Goal: Information Seeking & Learning: Learn about a topic

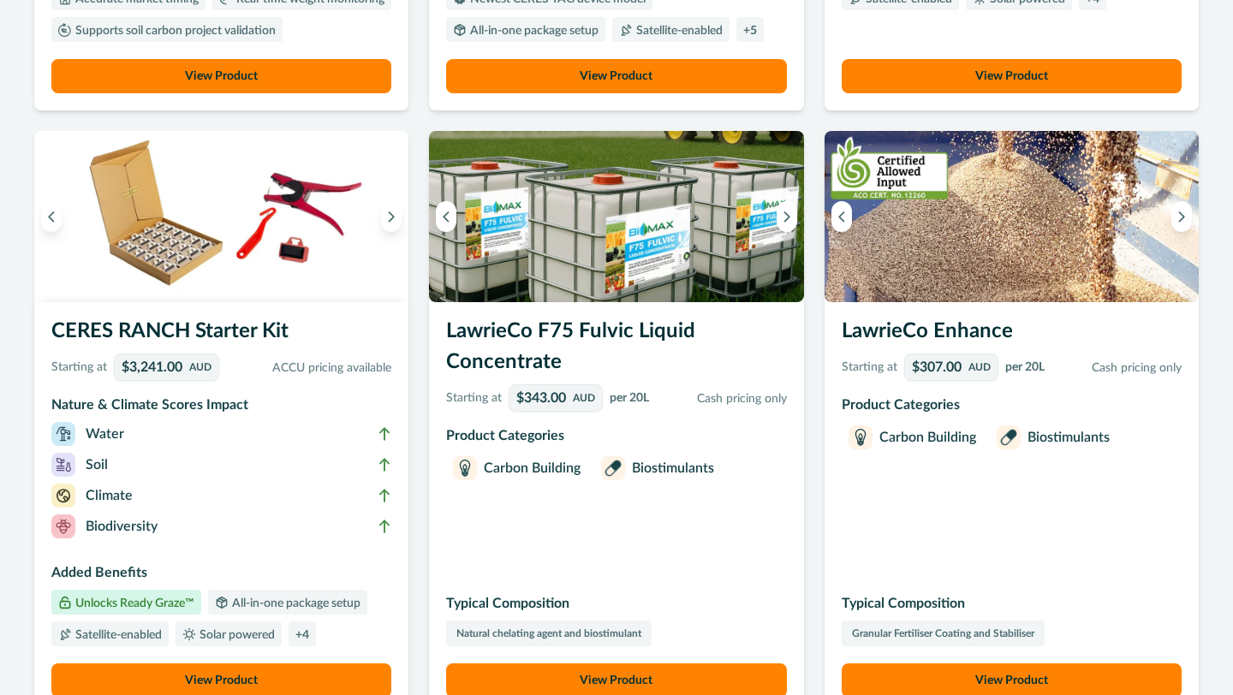
scroll to position [664, 0]
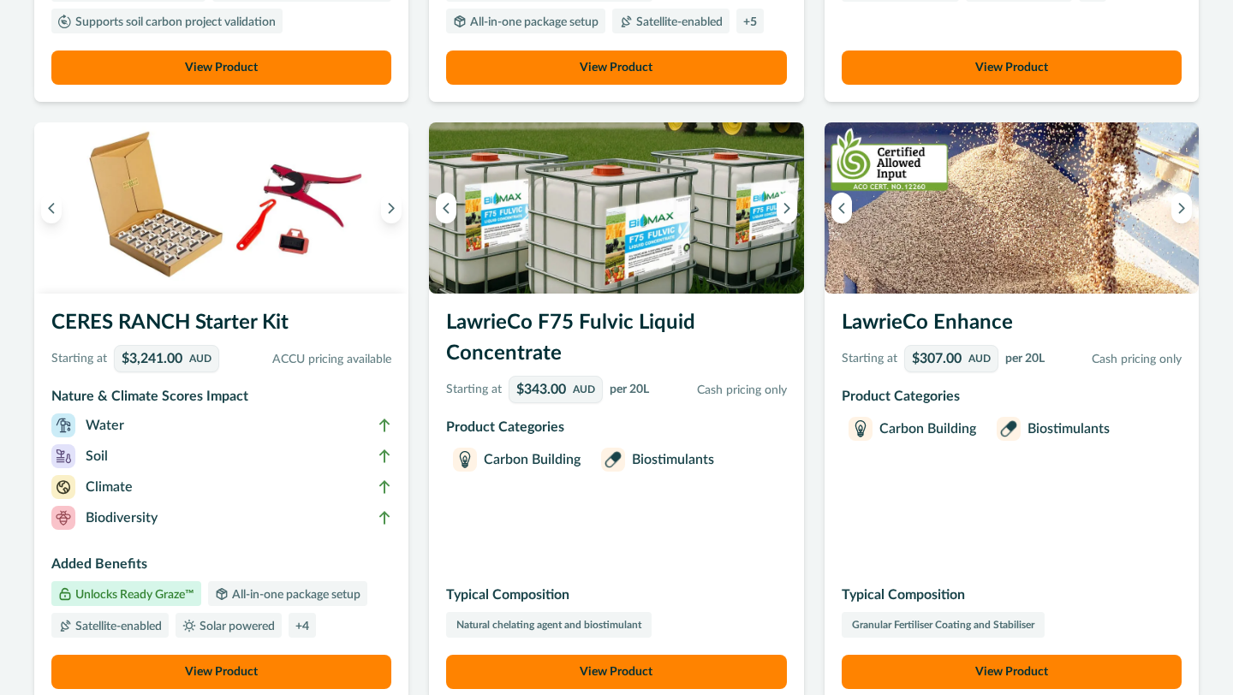
click at [242, 345] on h3 "CERES RANCH Starter Kit" at bounding box center [221, 326] width 340 height 38
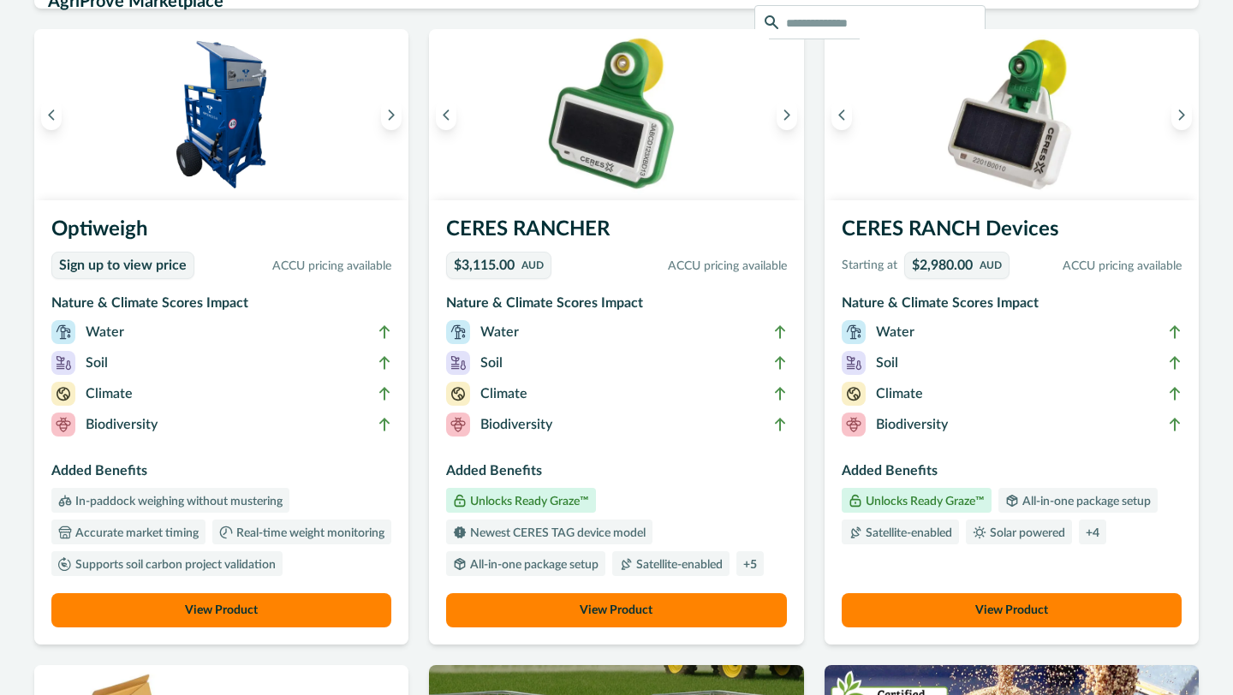
scroll to position [80, 0]
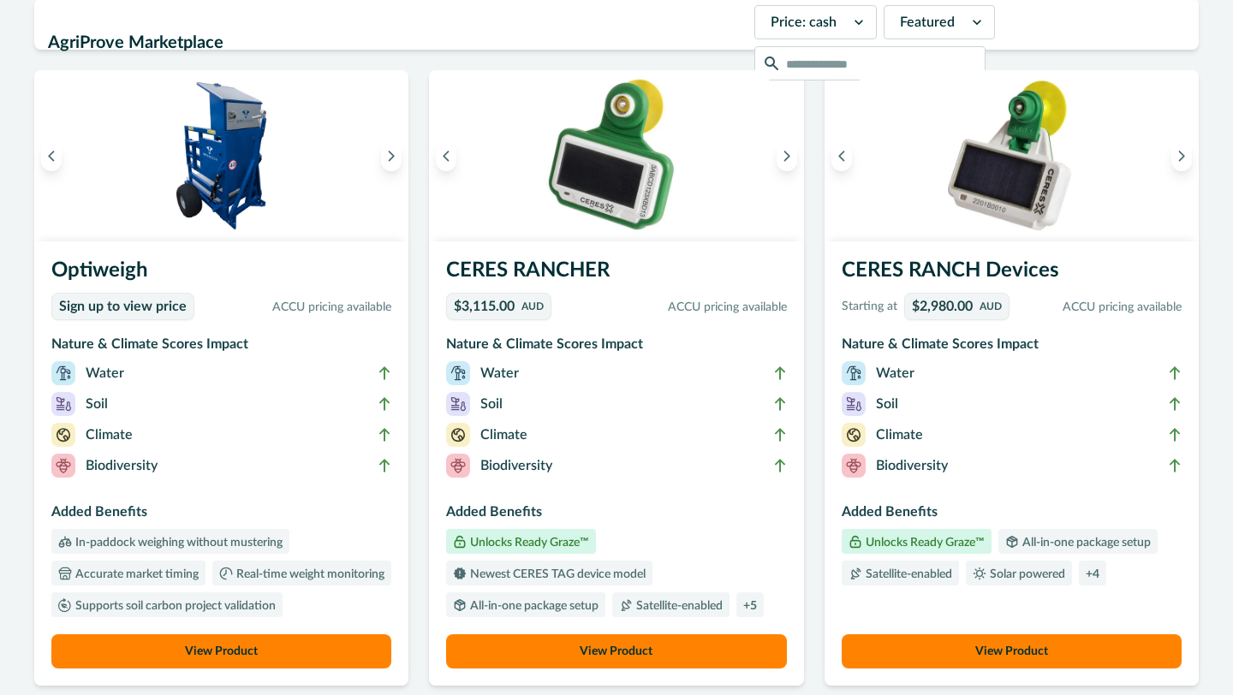
click at [905, 270] on h3 "CERES RANCH Devices" at bounding box center [1011, 274] width 340 height 38
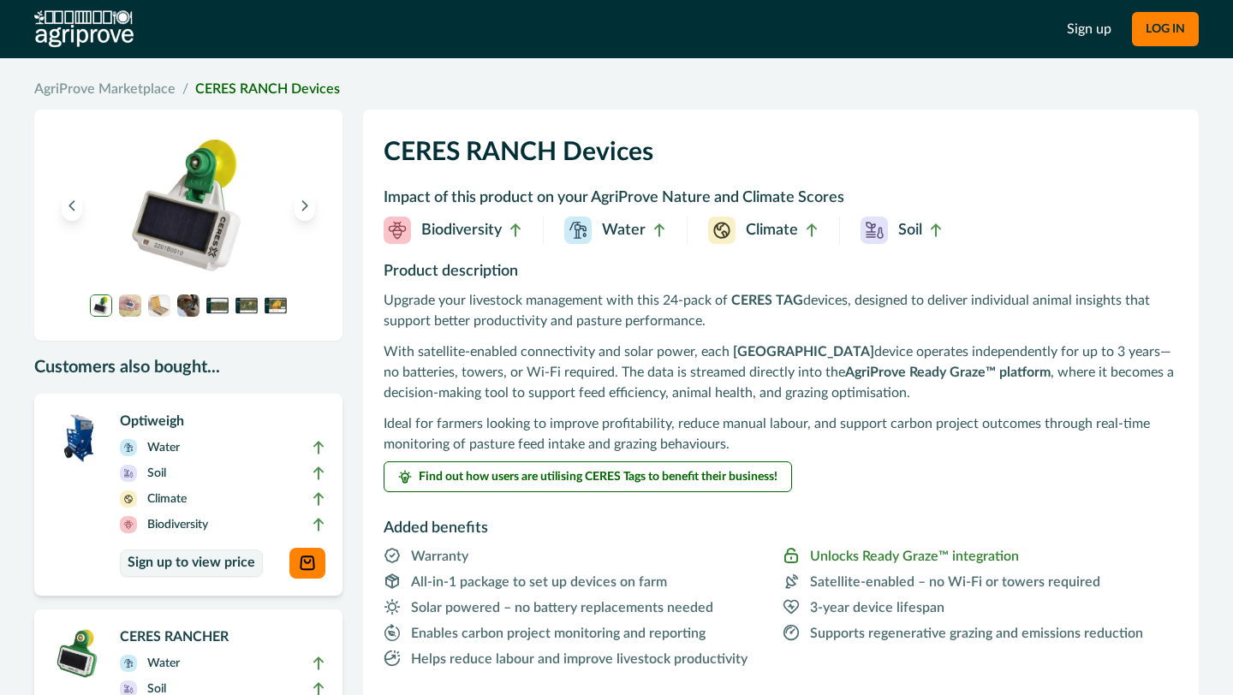
click at [126, 312] on img at bounding box center [130, 305] width 22 height 22
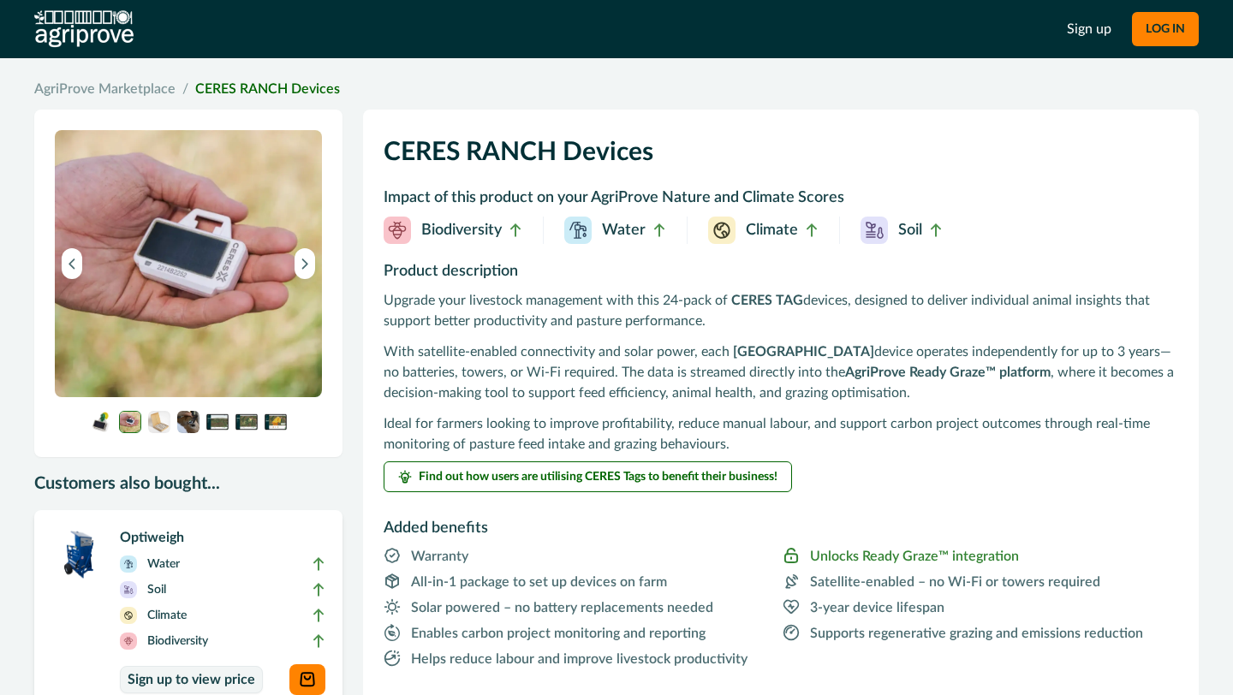
click at [158, 419] on img at bounding box center [159, 422] width 22 height 22
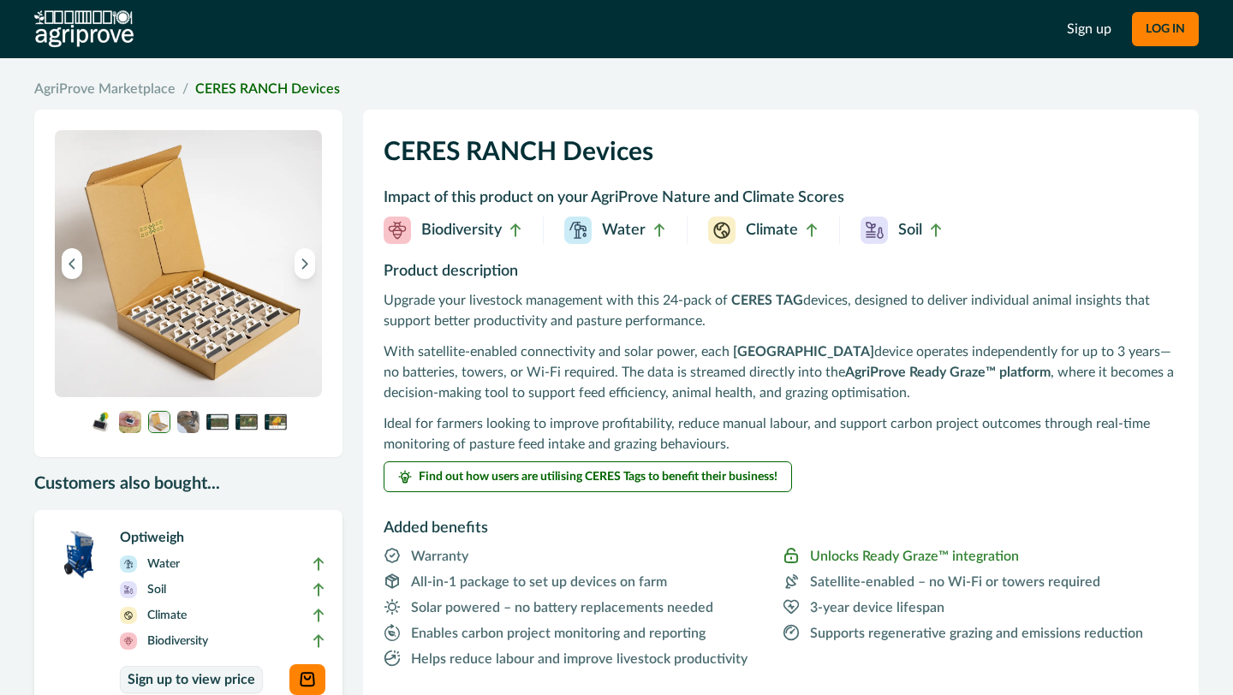
click at [189, 425] on img at bounding box center [188, 422] width 22 height 22
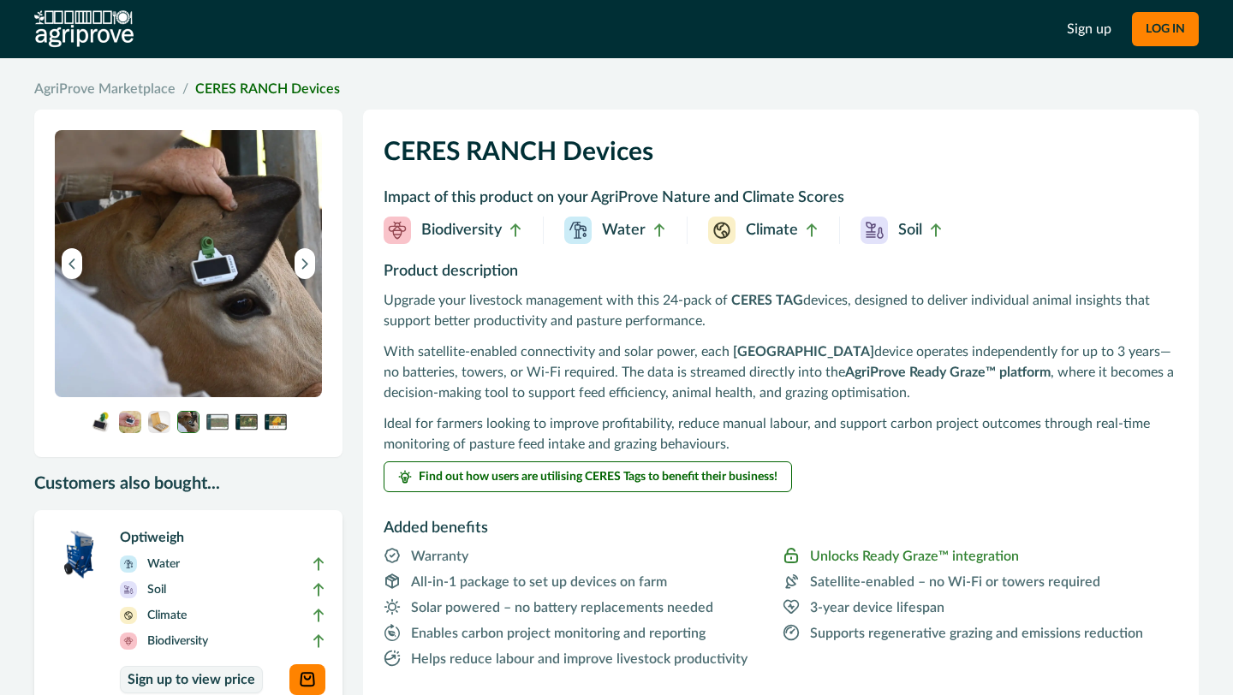
click at [214, 425] on img at bounding box center [217, 422] width 22 height 22
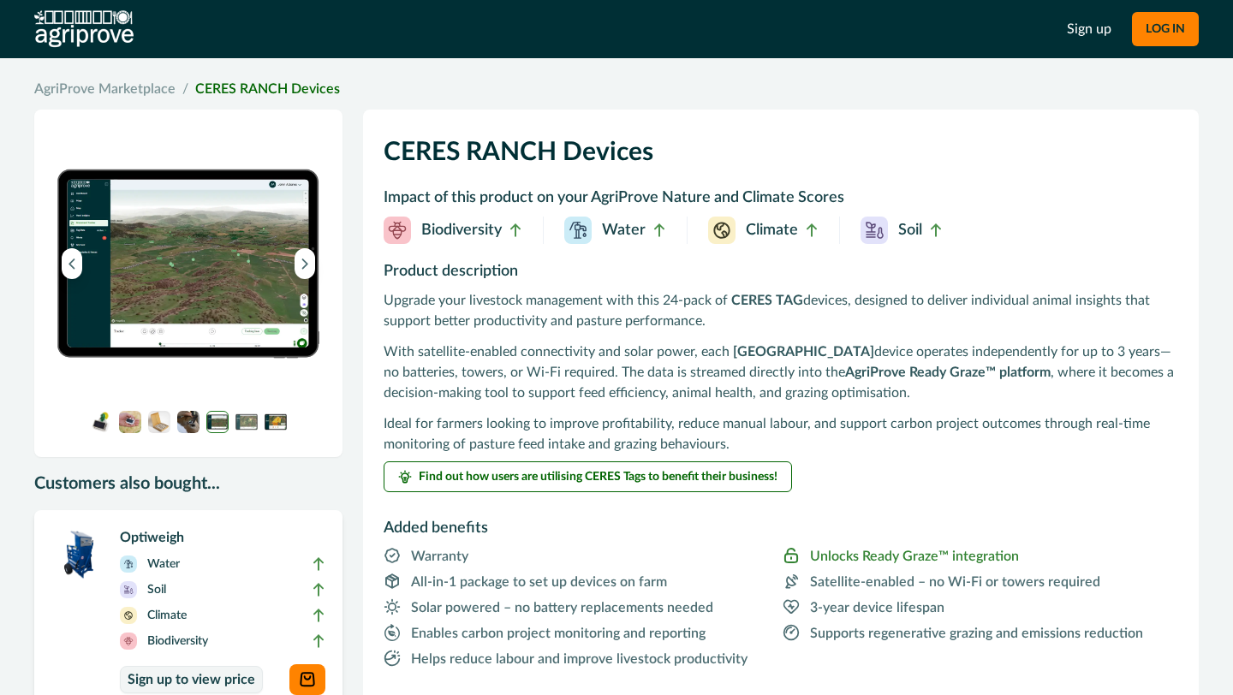
click at [247, 424] on img at bounding box center [246, 422] width 22 height 22
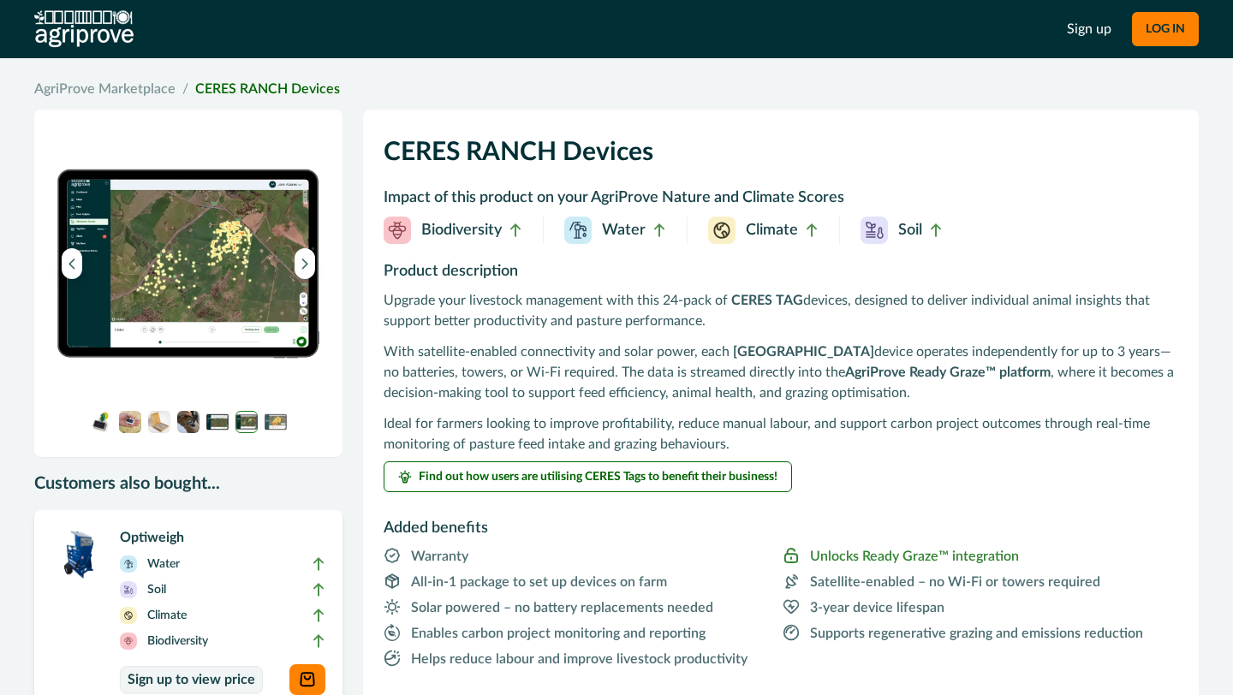
click at [275, 422] on img at bounding box center [275, 422] width 22 height 22
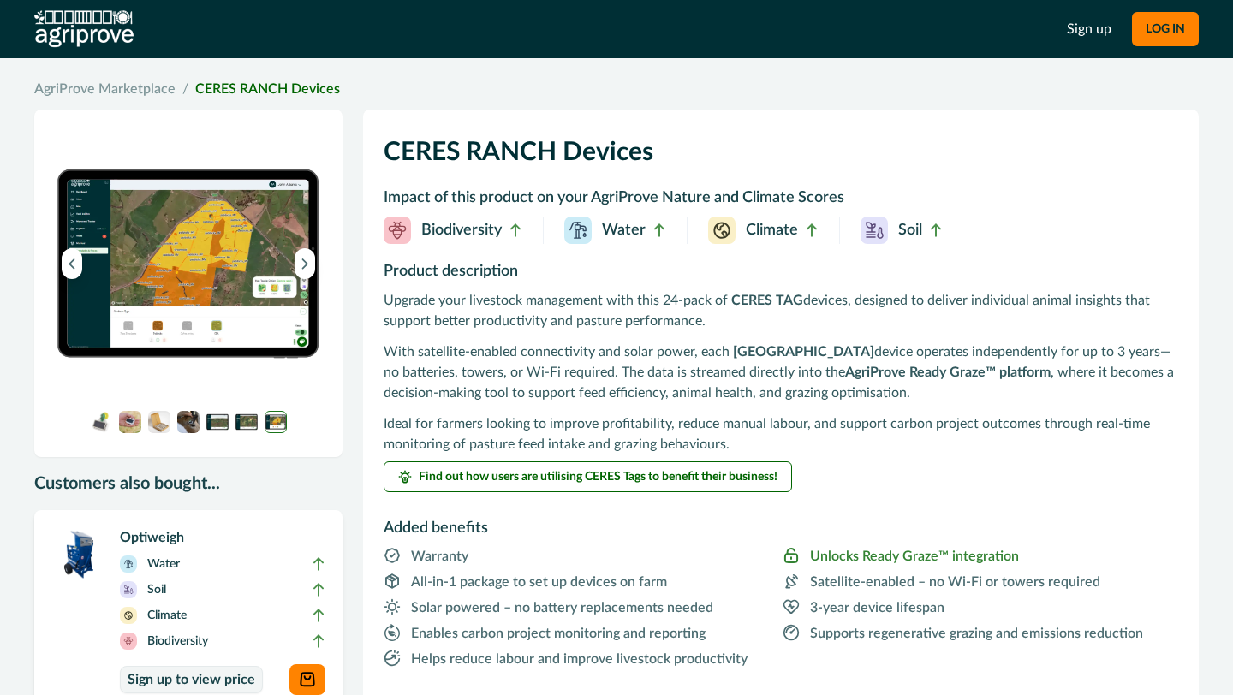
click at [90, 420] on img at bounding box center [101, 422] width 22 height 22
